Goal: Information Seeking & Learning: Learn about a topic

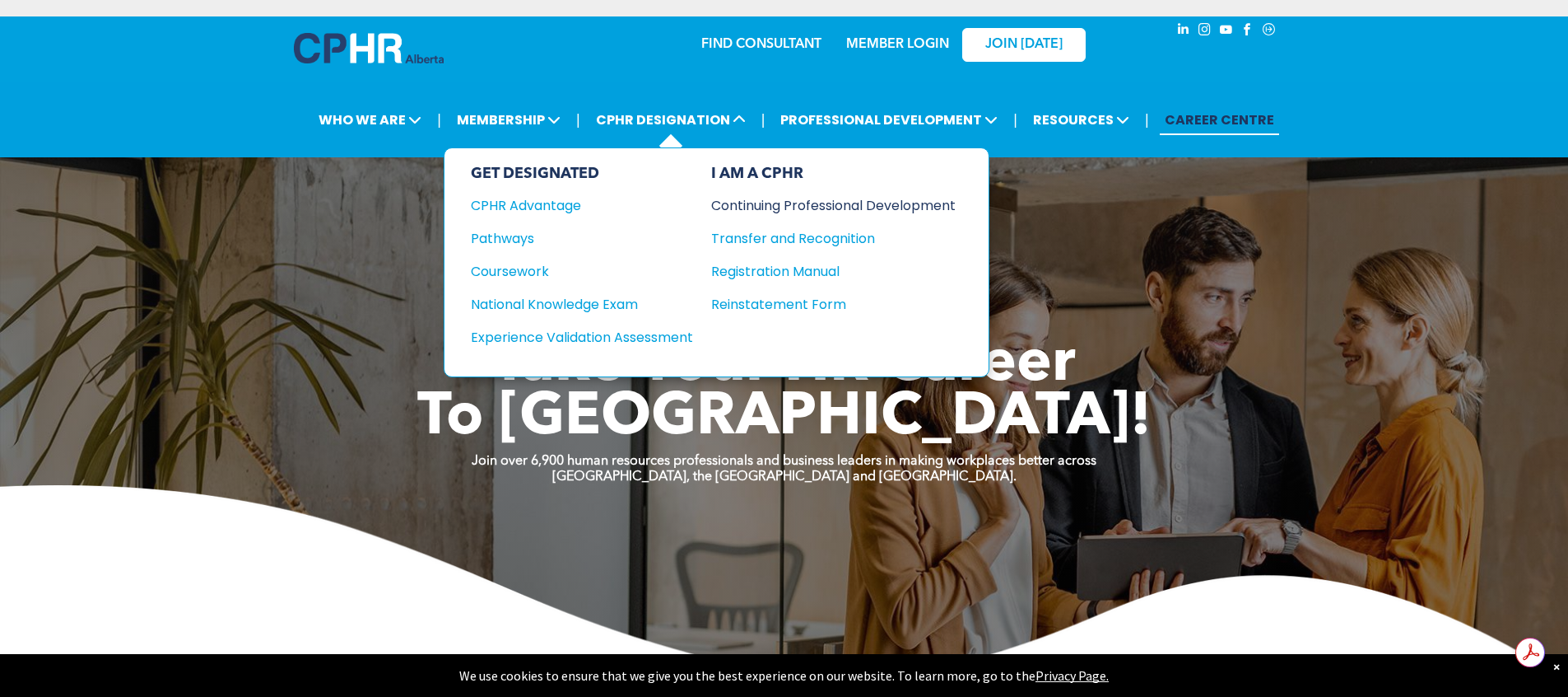
click at [742, 214] on div "Continuing Professional Development" at bounding box center [821, 205] width 220 height 21
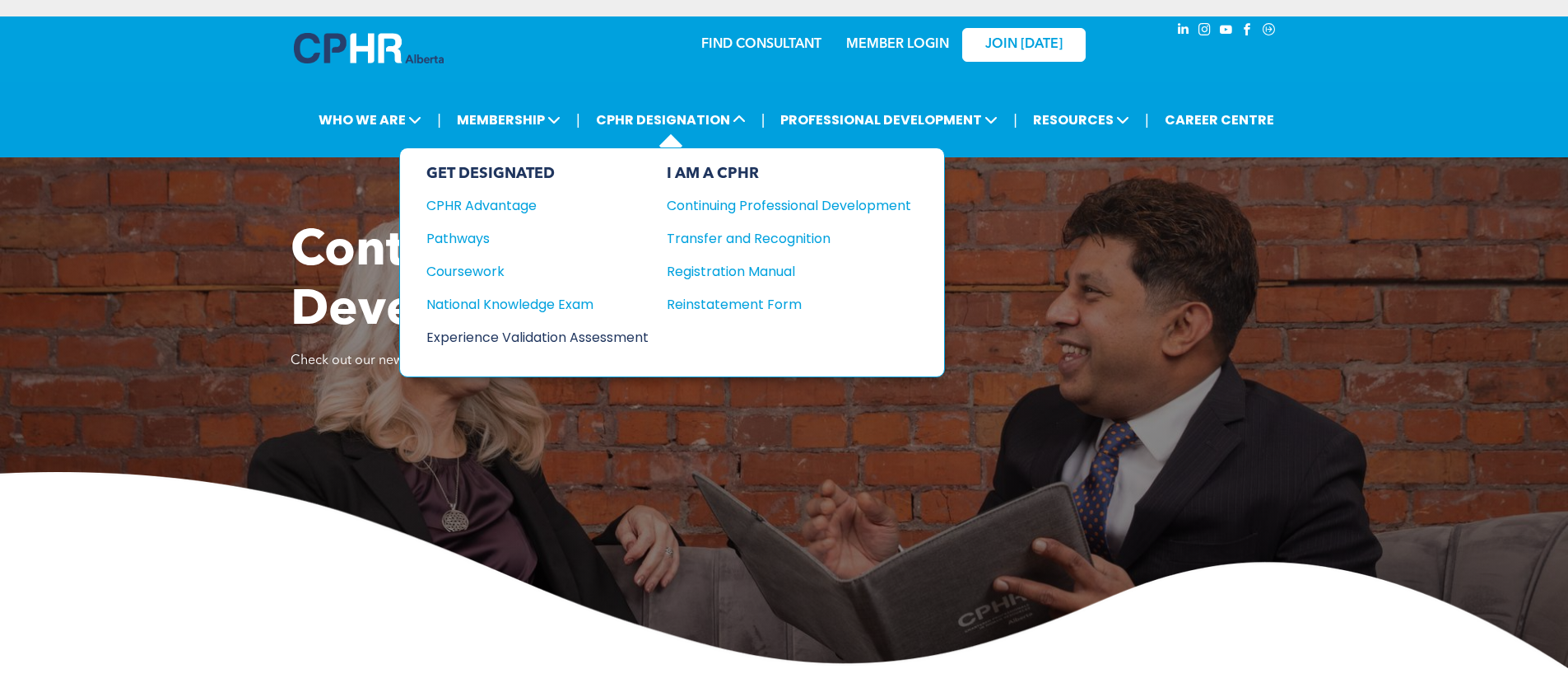
click at [487, 337] on div "Experience Validation Assessment" at bounding box center [526, 337] width 200 height 21
